Goal: Information Seeking & Learning: Learn about a topic

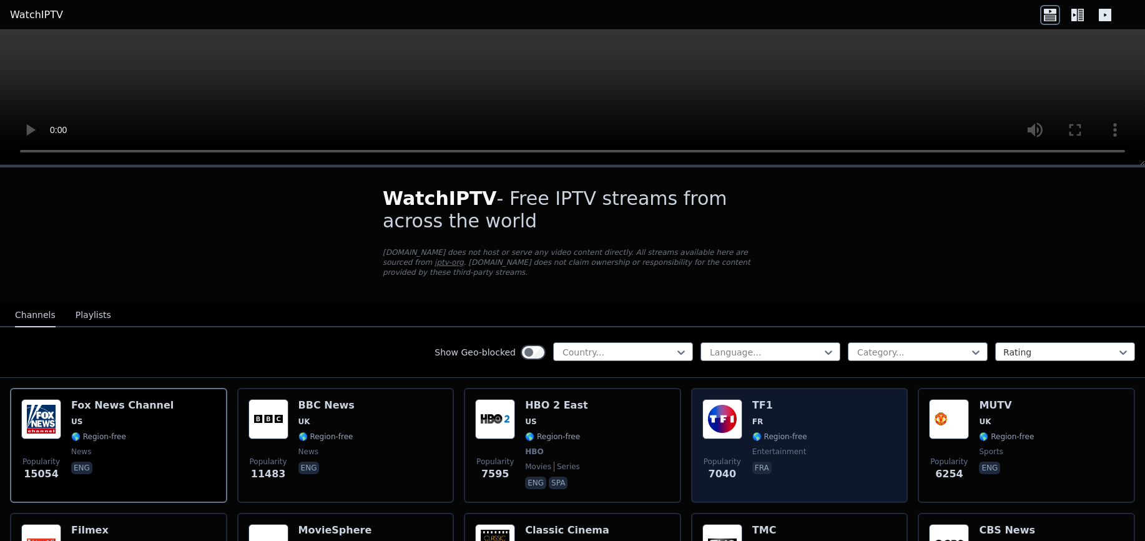
scroll to position [62, 0]
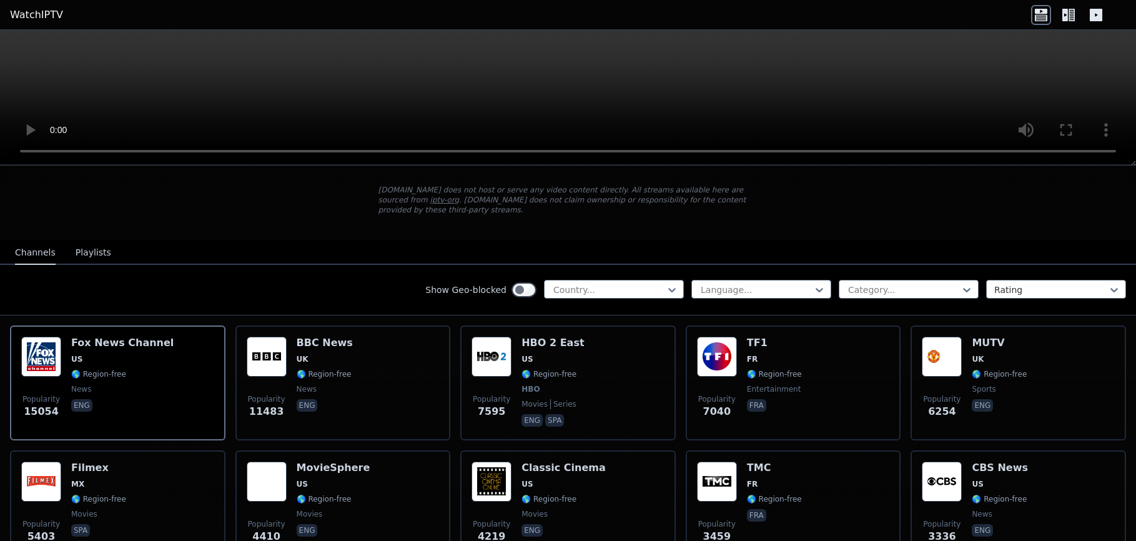
click at [648, 290] on div "Show Geo-blocked Country... Language... Category... Rating" at bounding box center [568, 290] width 1136 height 51
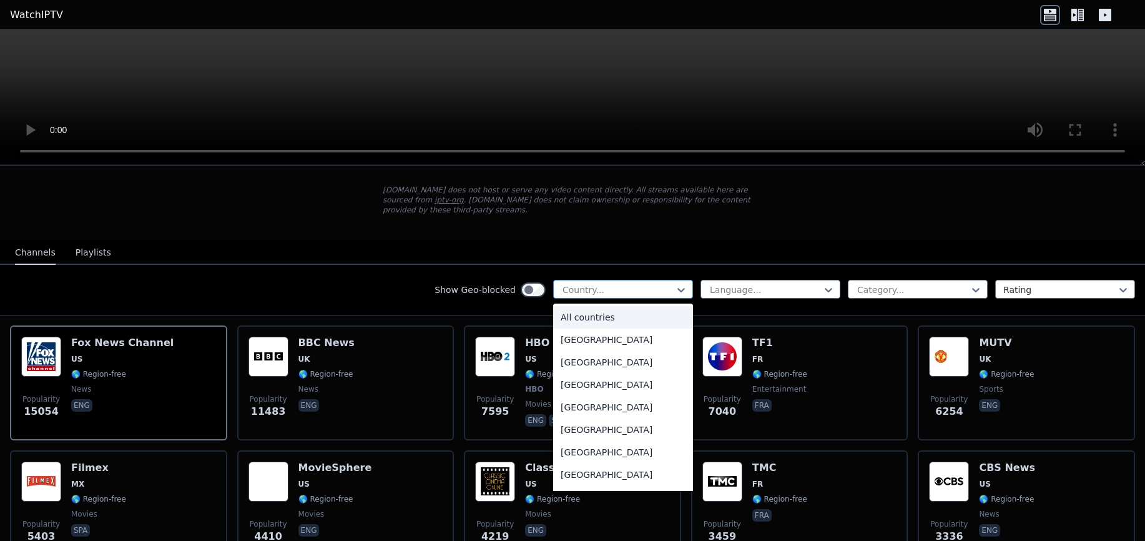
click at [633, 284] on div at bounding box center [618, 290] width 114 height 12
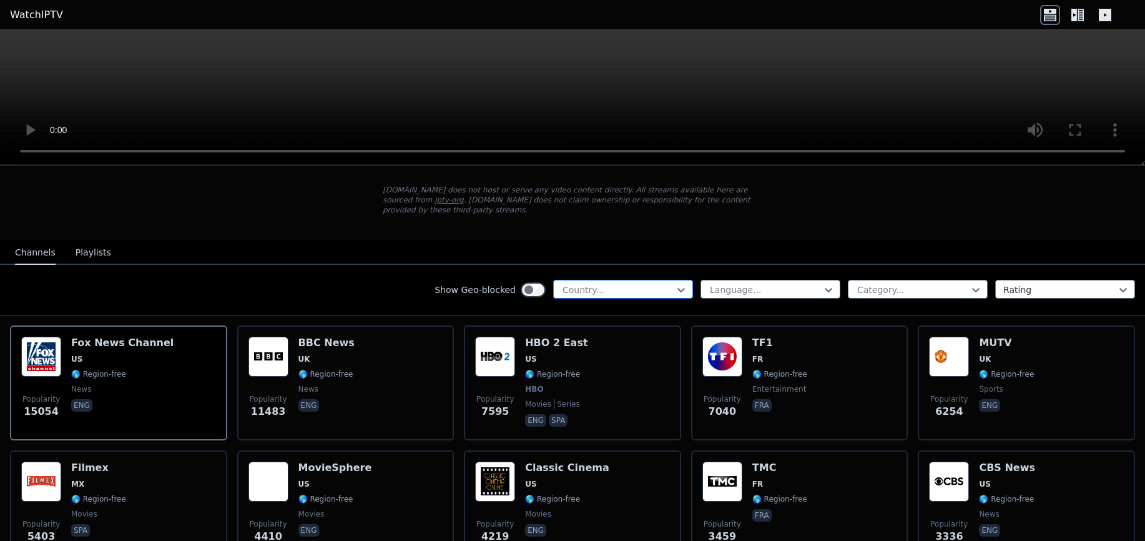
click at [623, 284] on div at bounding box center [618, 290] width 114 height 12
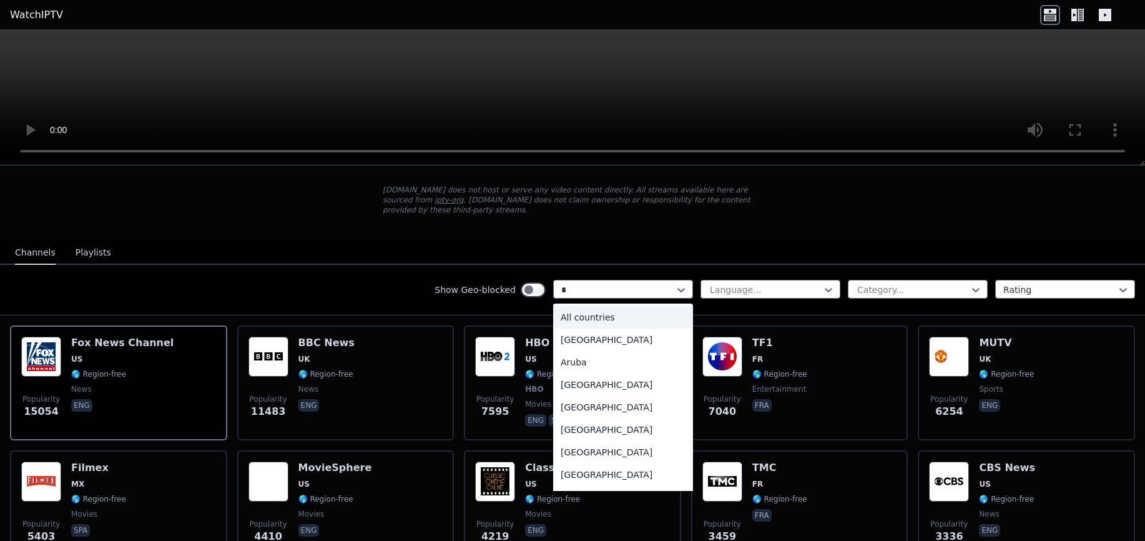
type input "**"
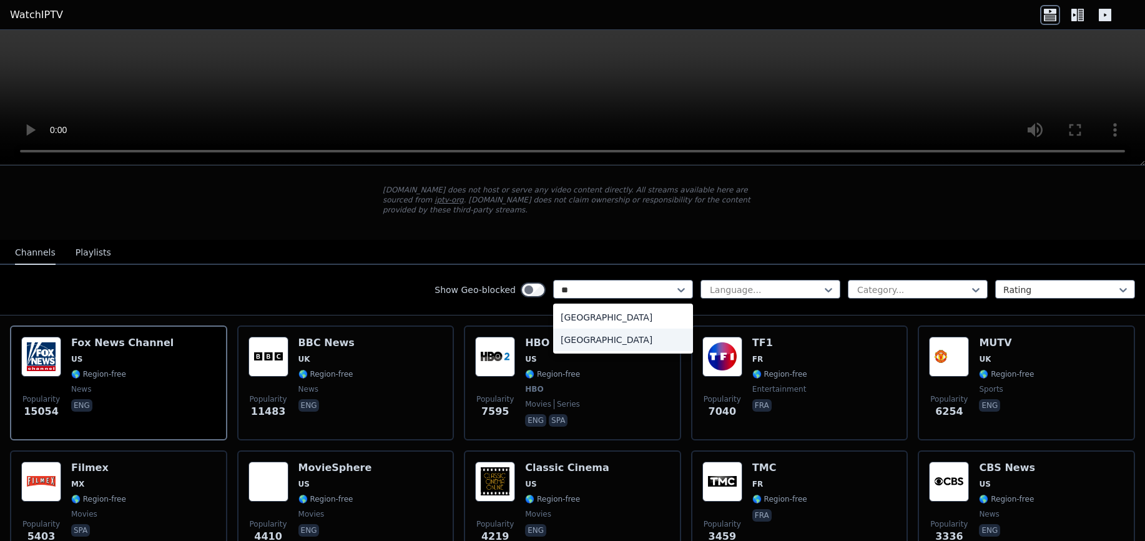
click at [638, 333] on div "[GEOGRAPHIC_DATA]" at bounding box center [623, 339] width 140 height 22
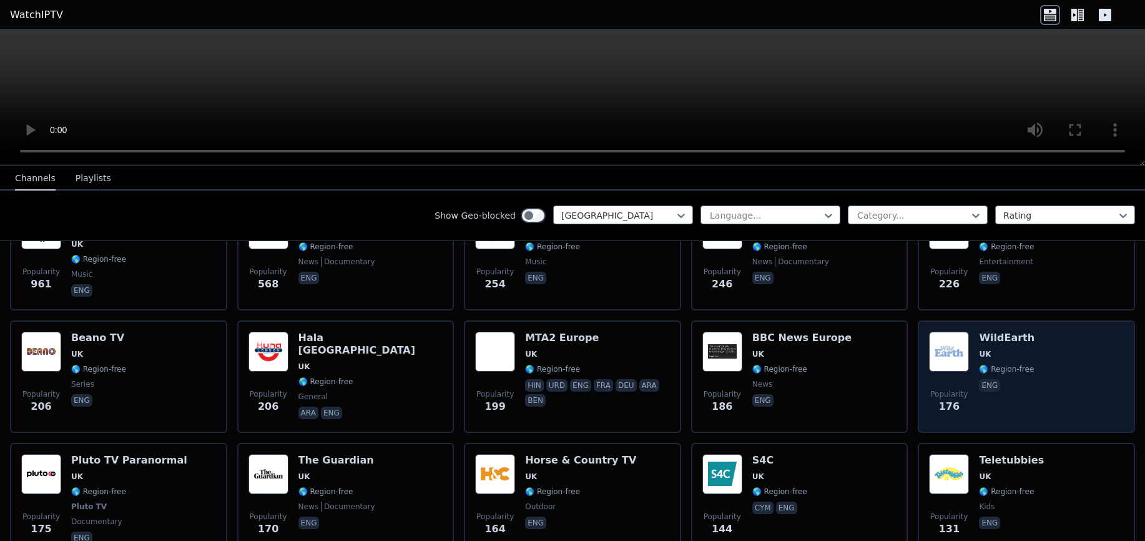
scroll to position [375, 0]
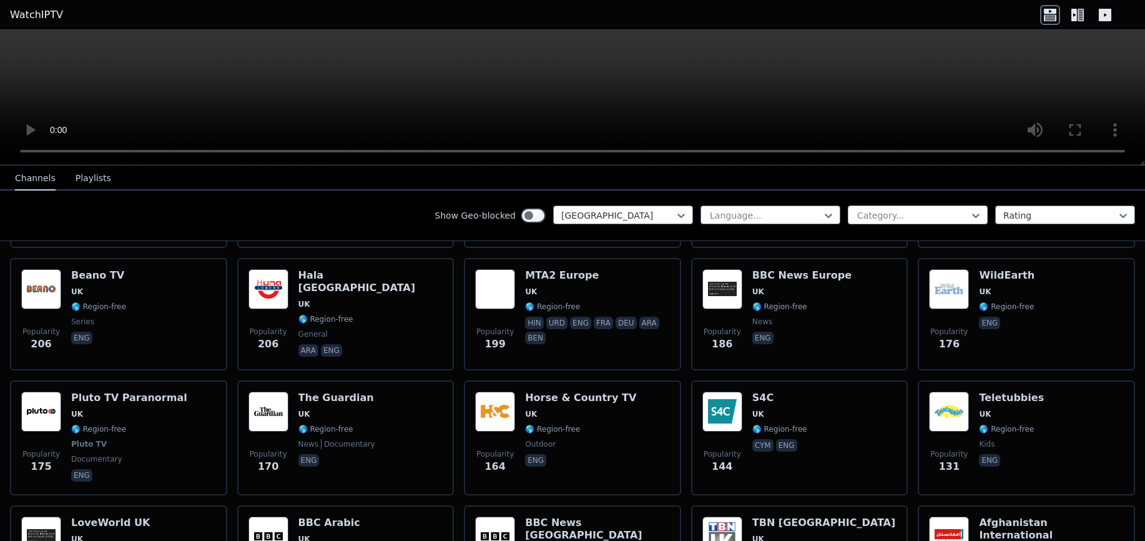
click at [905, 215] on div at bounding box center [913, 215] width 114 height 12
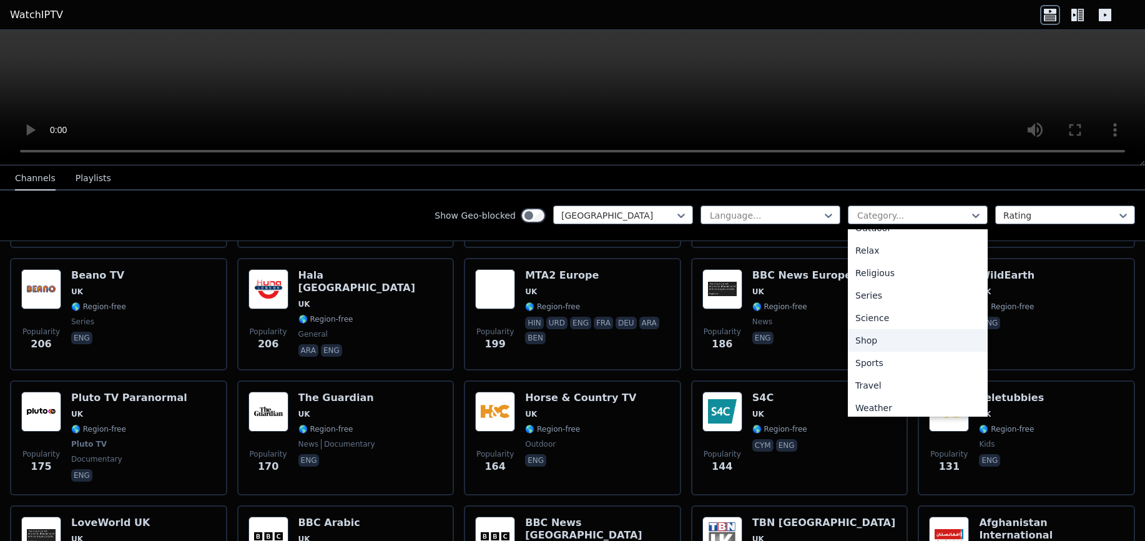
scroll to position [425, 0]
click at [886, 350] on div "Sports" at bounding box center [918, 358] width 140 height 22
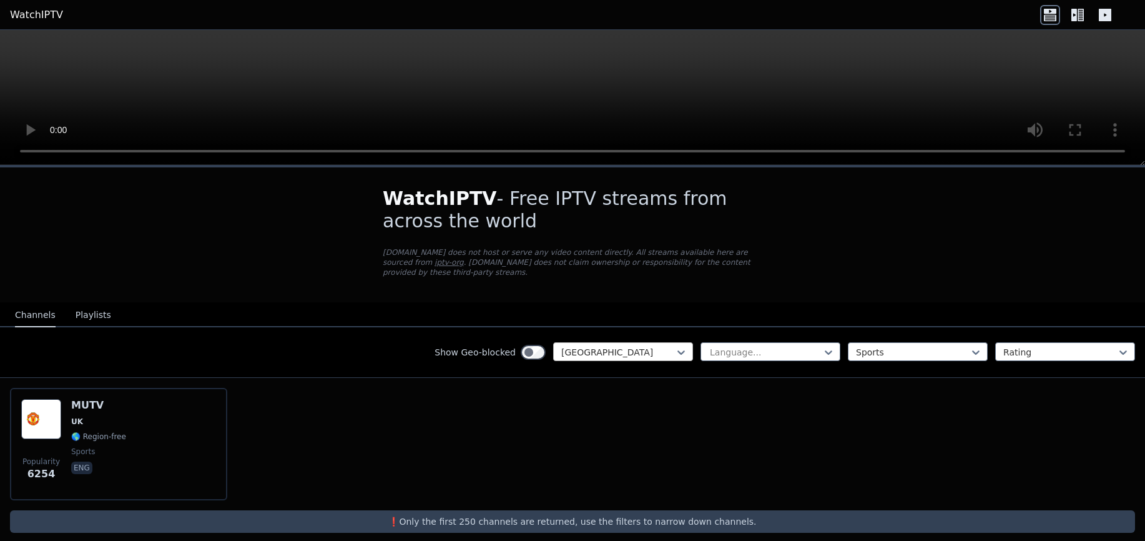
click at [643, 346] on div at bounding box center [618, 352] width 114 height 12
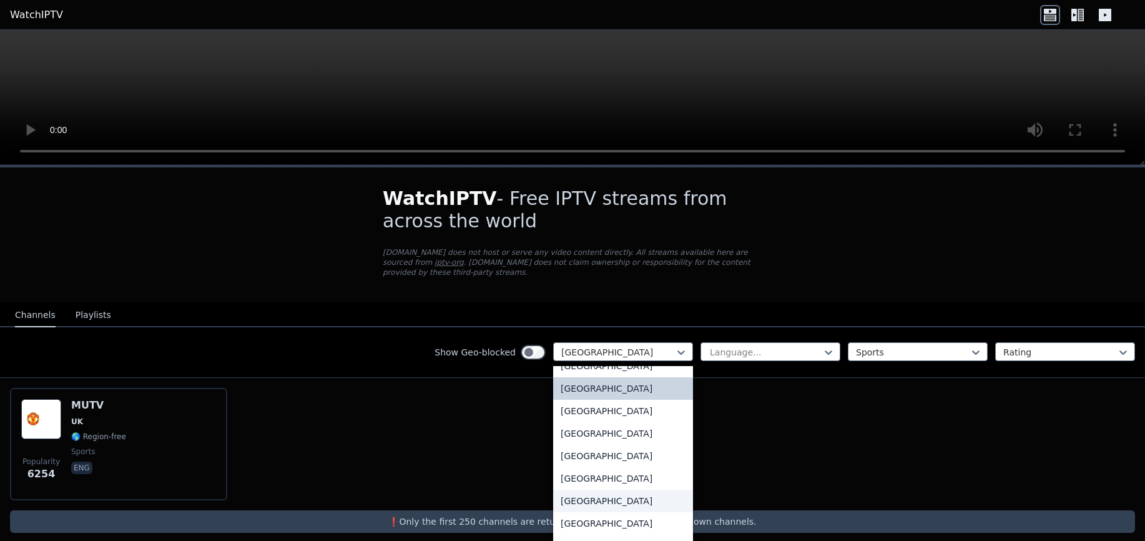
scroll to position [4367, 0]
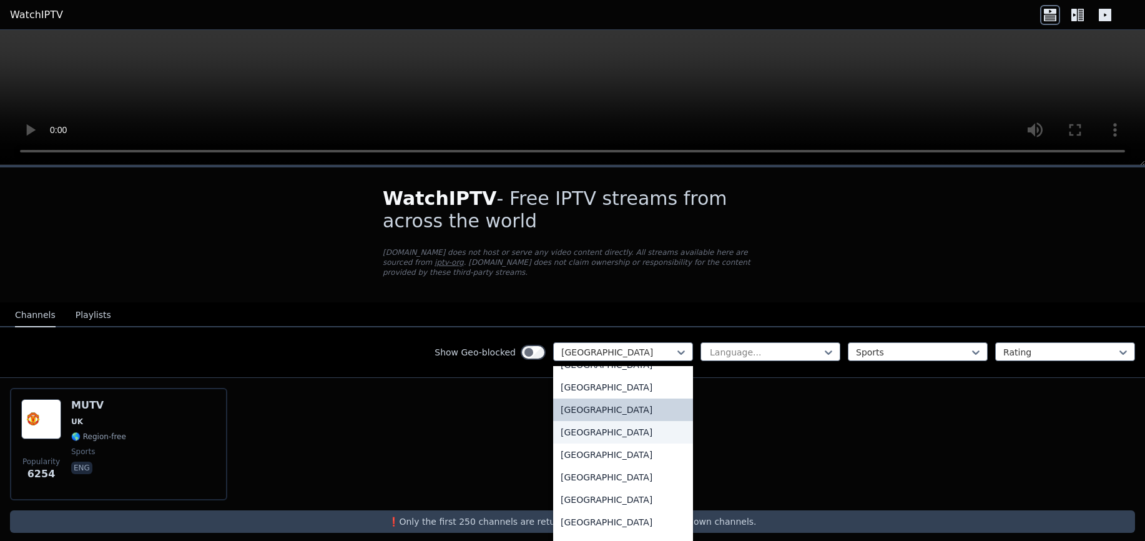
click at [619, 422] on div "[GEOGRAPHIC_DATA]" at bounding box center [623, 432] width 140 height 22
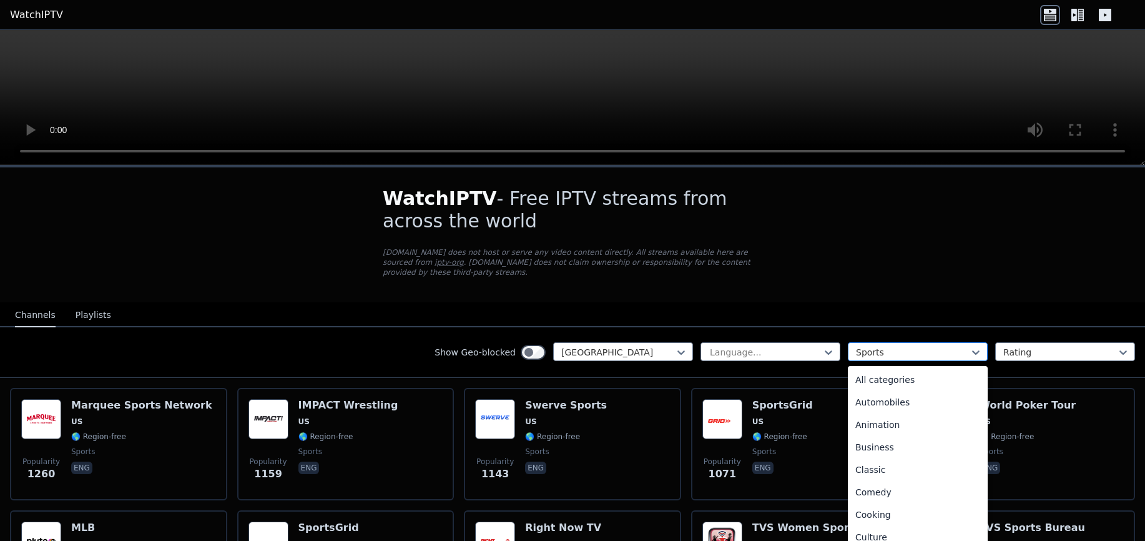
click at [889, 346] on div at bounding box center [913, 352] width 114 height 12
click at [656, 346] on div at bounding box center [618, 352] width 114 height 12
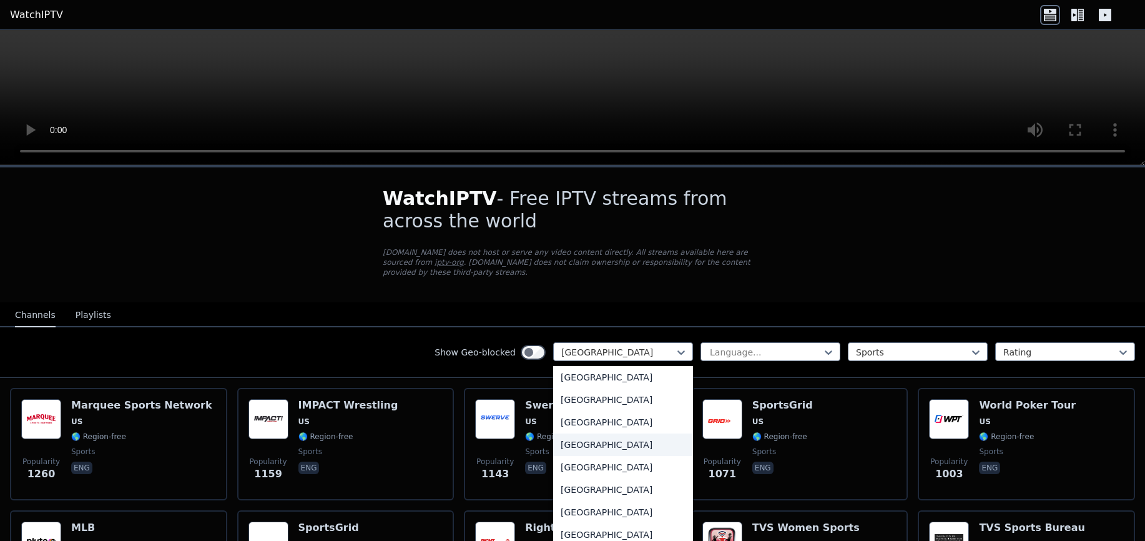
scroll to position [1391, 0]
click at [605, 458] on div "[GEOGRAPHIC_DATA]" at bounding box center [623, 449] width 140 height 22
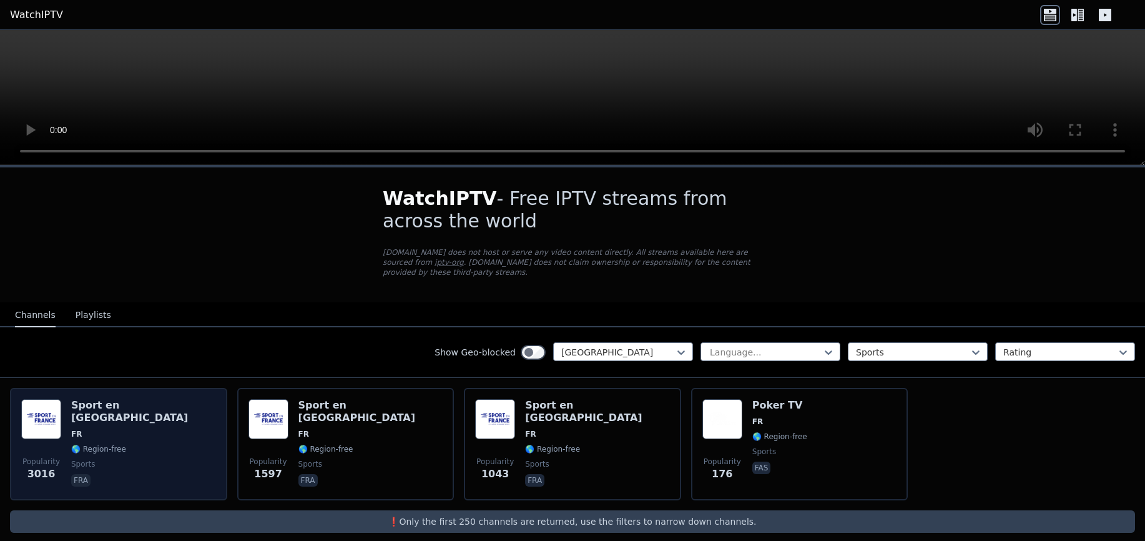
click at [183, 444] on div "Popularity 3016 Sport en [GEOGRAPHIC_DATA] FR 🌎 Region-free sports fra" at bounding box center [118, 444] width 195 height 90
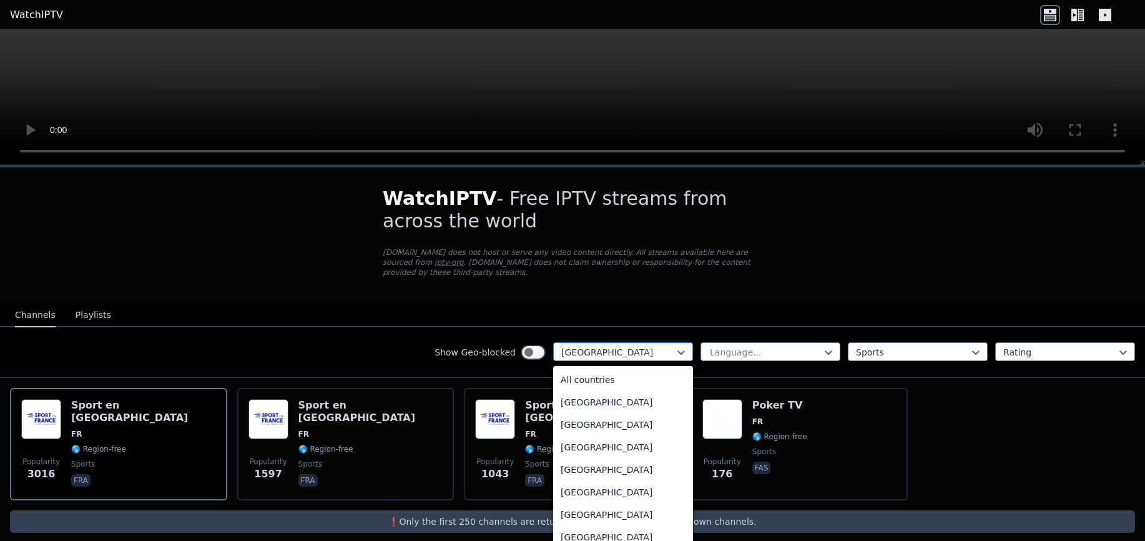
click at [649, 346] on div at bounding box center [618, 352] width 114 height 12
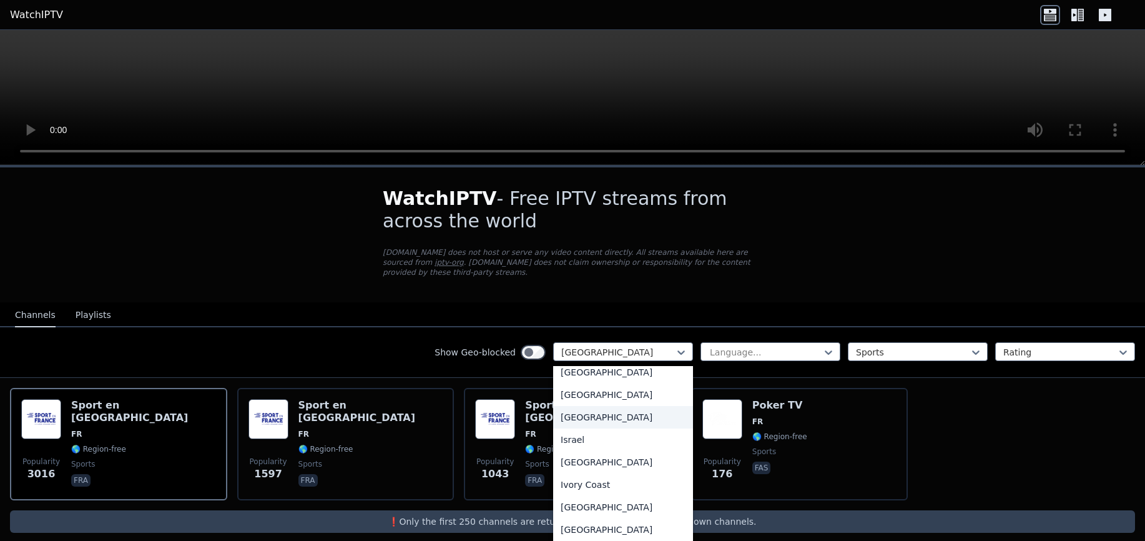
scroll to position [2006, 0]
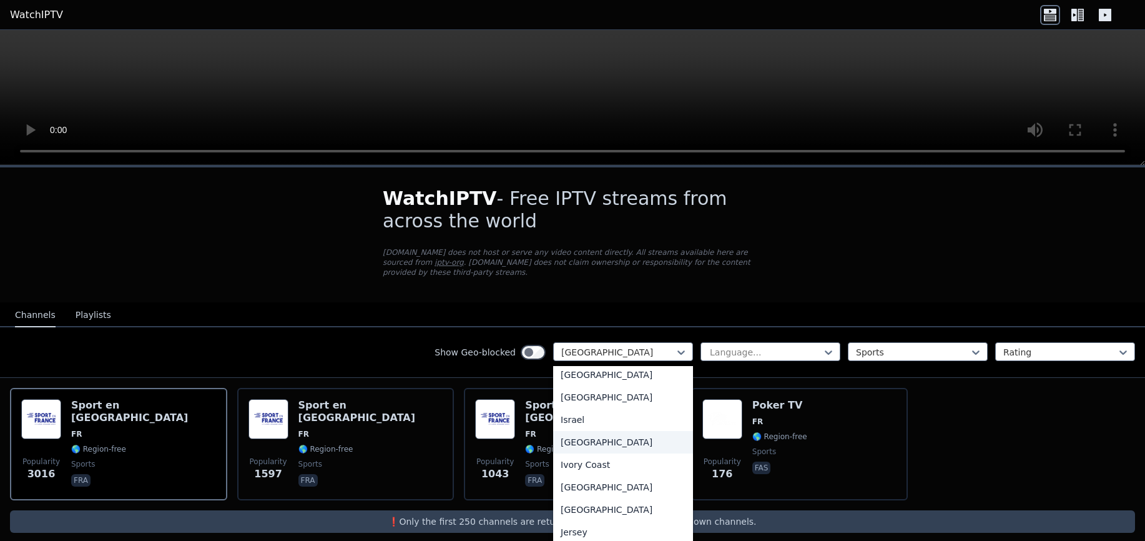
click at [599, 445] on div "[GEOGRAPHIC_DATA]" at bounding box center [623, 442] width 140 height 22
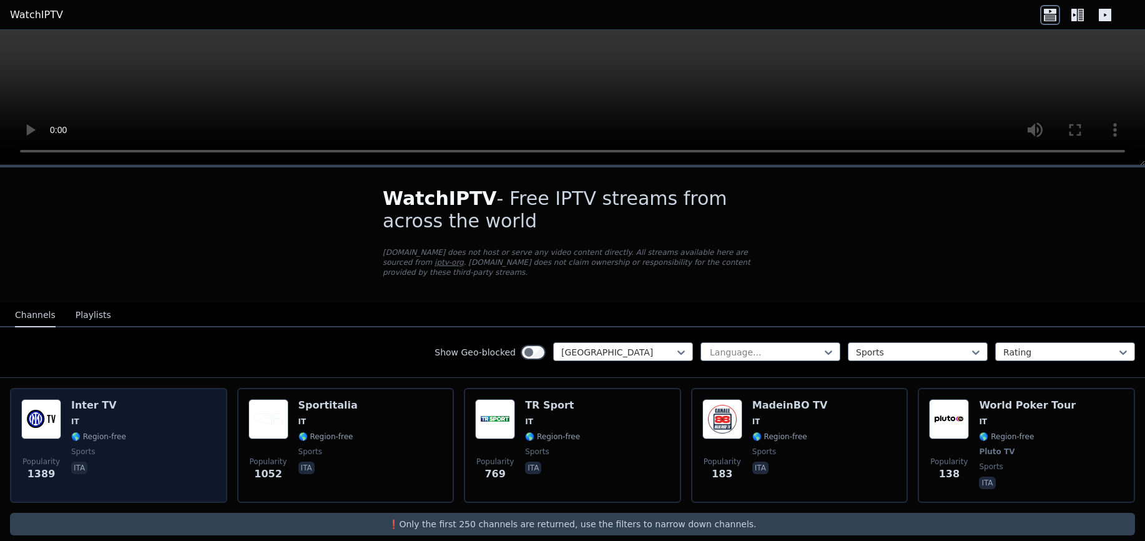
click at [165, 451] on div "Popularity 1389 Inter TV IT 🌎 Region-free sports ita" at bounding box center [118, 445] width 195 height 92
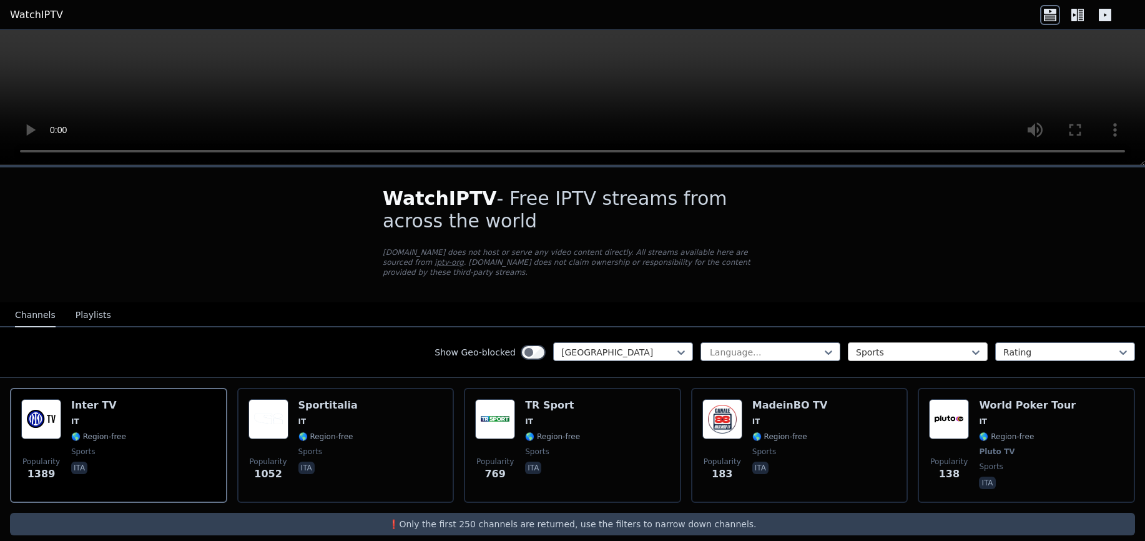
click at [869, 346] on div at bounding box center [913, 352] width 114 height 12
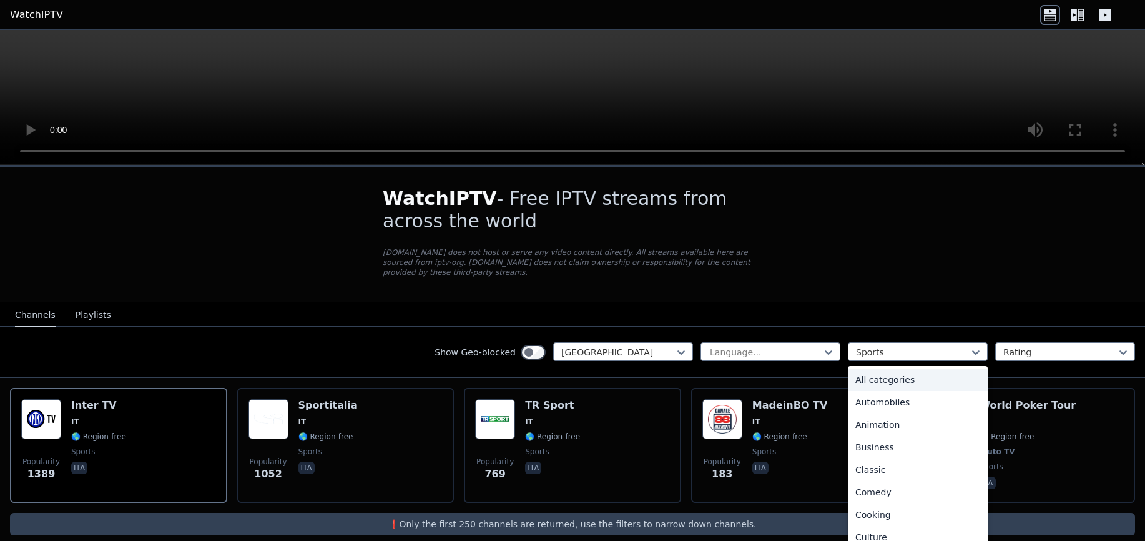
click at [903, 373] on div "All categories" at bounding box center [918, 379] width 140 height 22
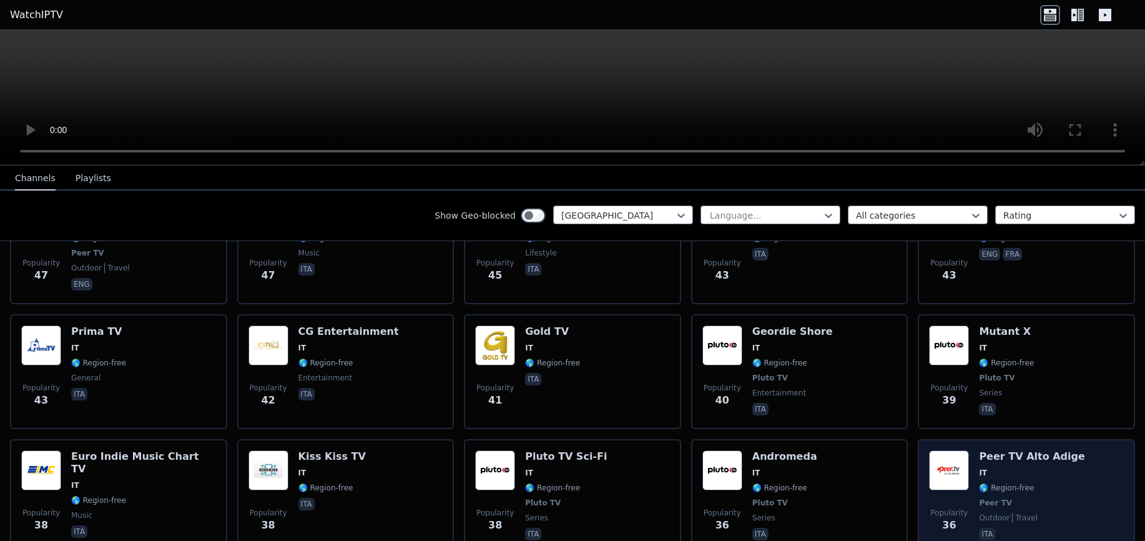
scroll to position [1624, 0]
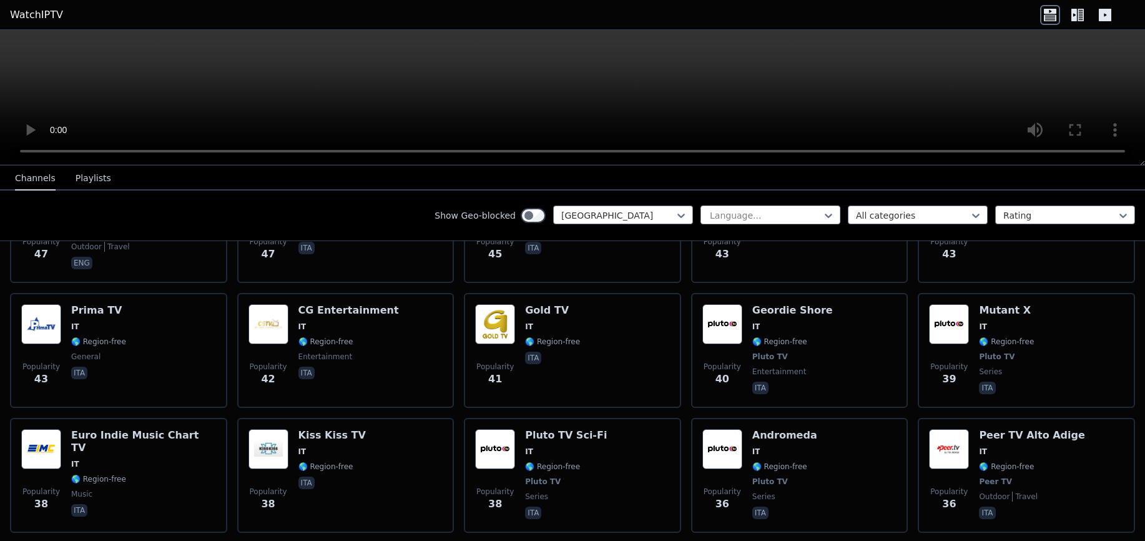
click at [752, 219] on div at bounding box center [766, 215] width 114 height 12
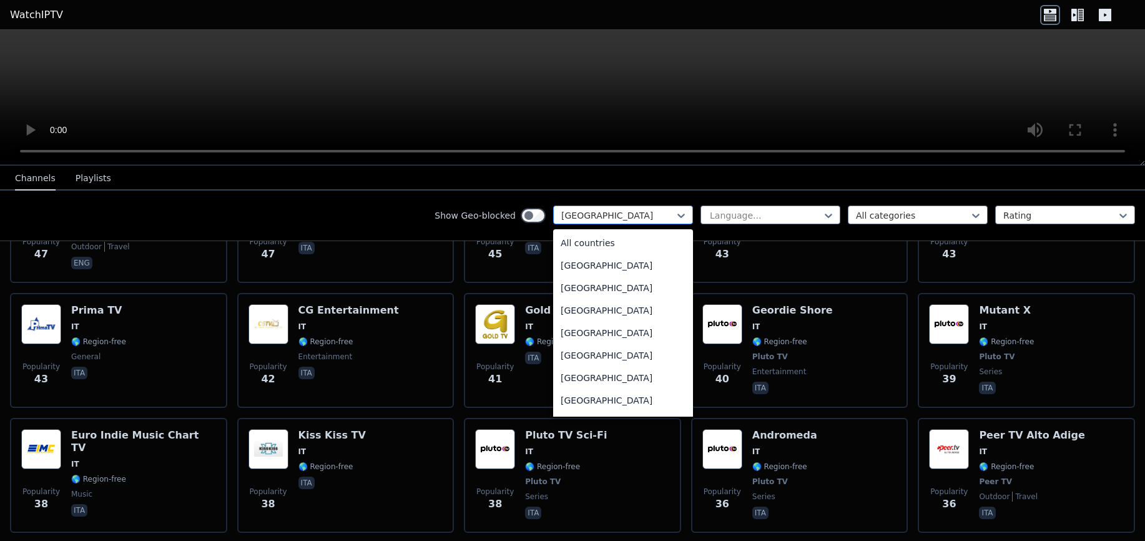
click at [638, 217] on div at bounding box center [618, 215] width 114 height 12
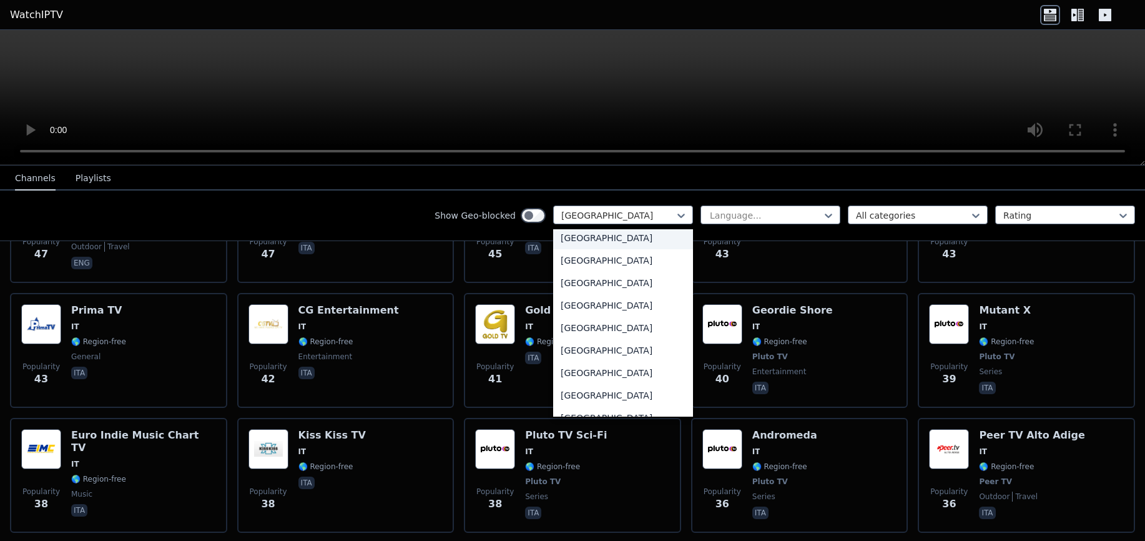
click at [631, 239] on div "[GEOGRAPHIC_DATA]" at bounding box center [623, 238] width 140 height 22
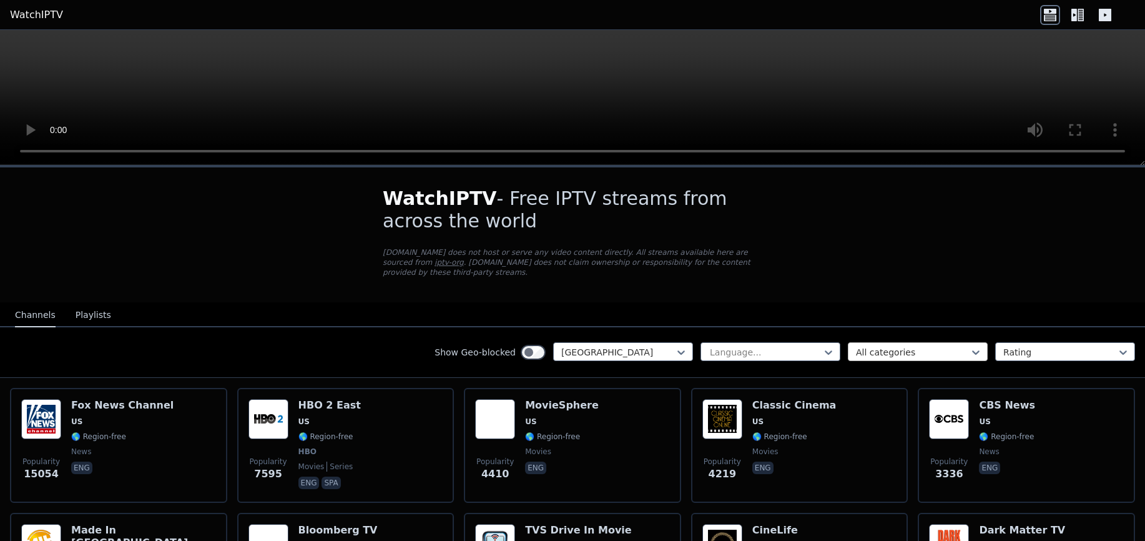
click at [912, 347] on div at bounding box center [913, 352] width 114 height 12
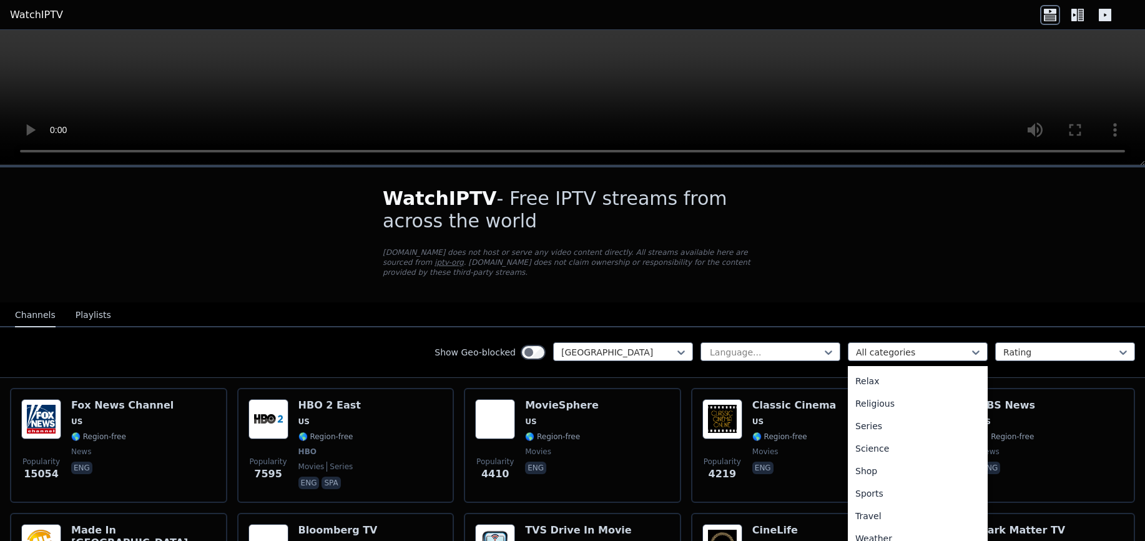
scroll to position [432, 0]
click at [874, 476] on div "Sports" at bounding box center [918, 487] width 140 height 22
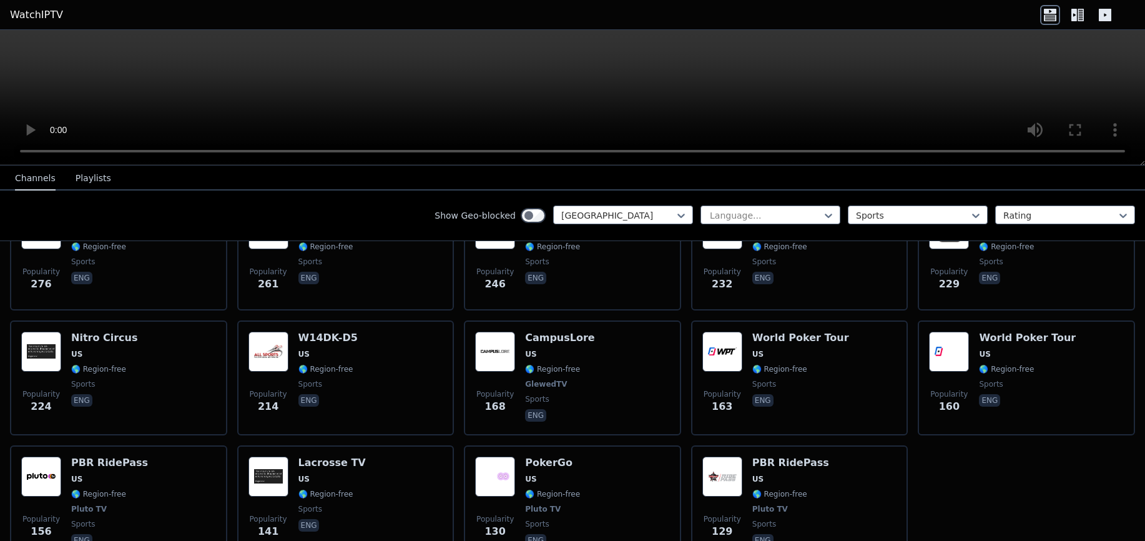
scroll to position [498, 0]
